Goal: Transaction & Acquisition: Purchase product/service

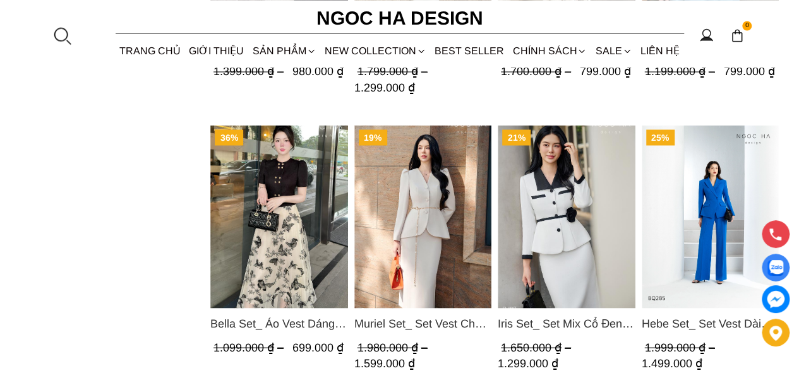
scroll to position [1137, 0]
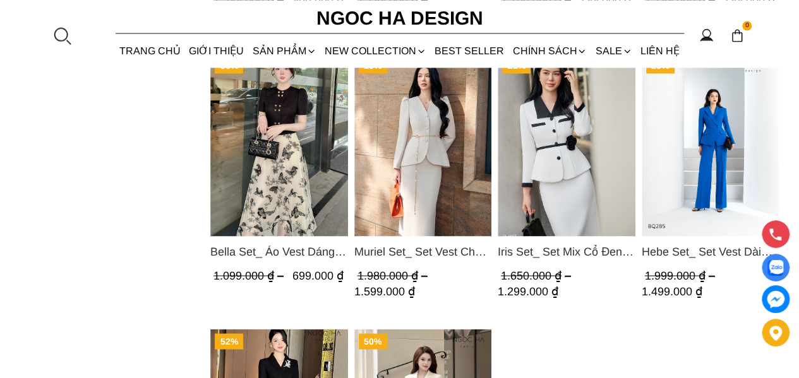
click at [541, 152] on img "Product image - Iris Set_ Set Mix Cổ Đen Chân Váy Bút Chì Màu Trắng Kèm Đai Hoa…" at bounding box center [567, 144] width 138 height 183
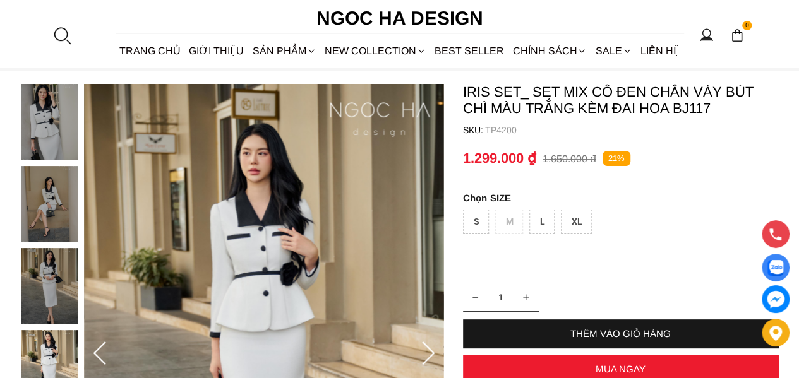
scroll to position [63, 0]
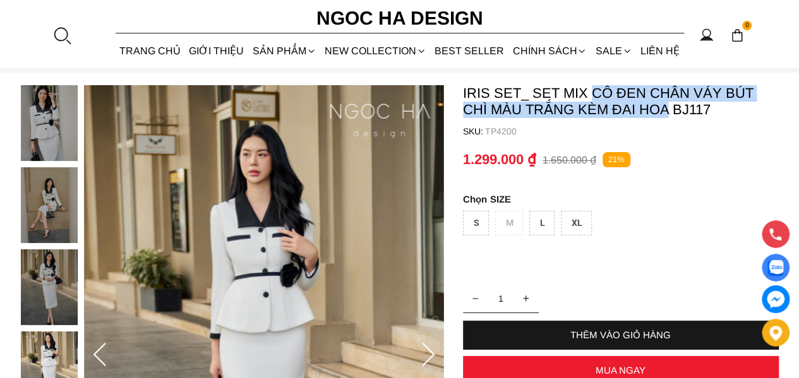
drag, startPoint x: 591, startPoint y: 90, endPoint x: 665, endPoint y: 108, distance: 76.1
click at [665, 108] on p "Iris Set_ Set Mix Cổ Đen Chân Váy Bút Chì Màu Trắng Kèm Đai Hoa BJ117" at bounding box center [621, 101] width 316 height 33
copy p "Cổ Đen Chân Váy Bút Chì Màu Trắng Kèm Đai Hoa"
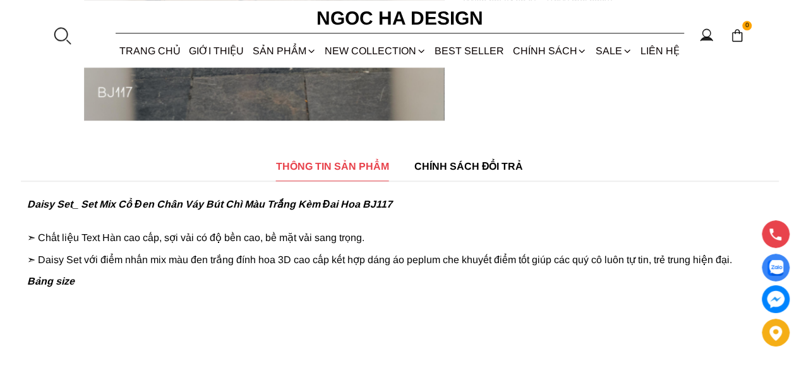
scroll to position [568, 0]
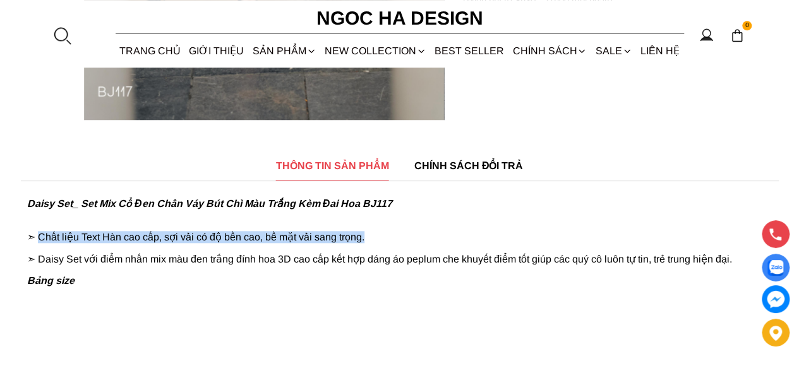
drag, startPoint x: 40, startPoint y: 237, endPoint x: 380, endPoint y: 241, distance: 339.8
click at [380, 241] on p "➣ Chất liệu Text Hàn cao cấp, sợi vải có độ bền cao, bề mặt vải sang trọng." at bounding box center [399, 231] width 745 height 23
copy p "Chất liệu Text Hàn cao cấp, sợi vải có độ bền cao, bề mặt vải sang trọng."
